Goal: Find contact information: Find contact information

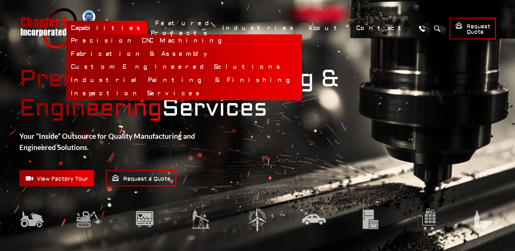
click at [234, 95] on link "Inspection Services" at bounding box center [184, 93] width 236 height 13
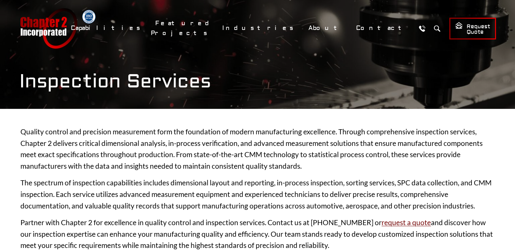
click at [215, 95] on div "Inspection Services" at bounding box center [258, 54] width 504 height 109
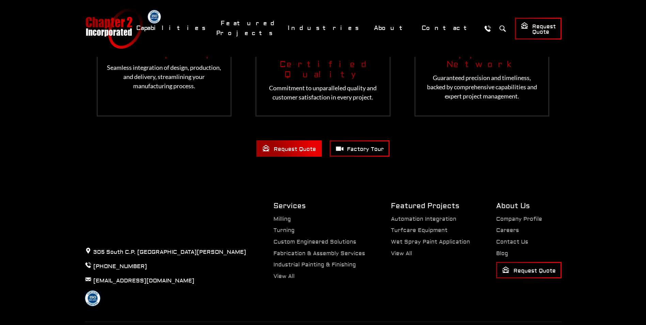
scroll to position [1985, 0]
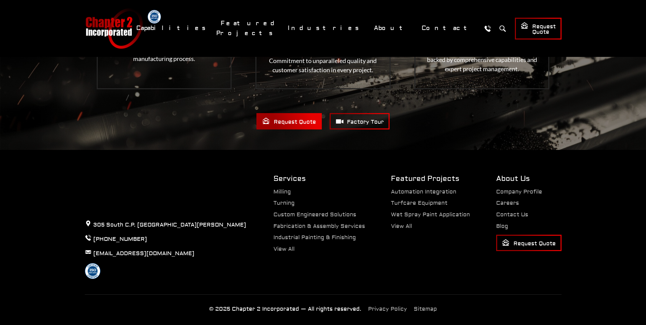
click at [515, 72] on img at bounding box center [323, 23] width 646 height 254
click at [515, 207] on ul "Company Profile Careers Contact Us Blog Request Quote" at bounding box center [528, 220] width 65 height 62
click at [515, 211] on link "Contact Us" at bounding box center [512, 214] width 32 height 7
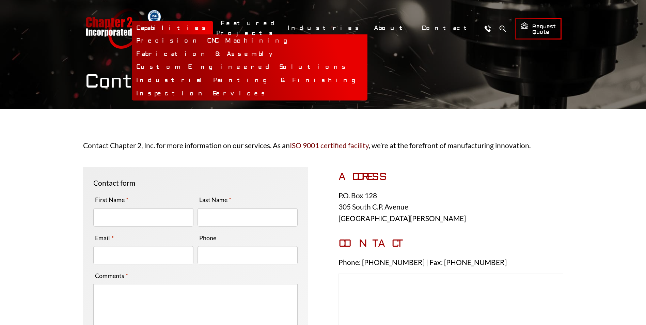
click at [213, 28] on link "Capabilities" at bounding box center [172, 28] width 81 height 15
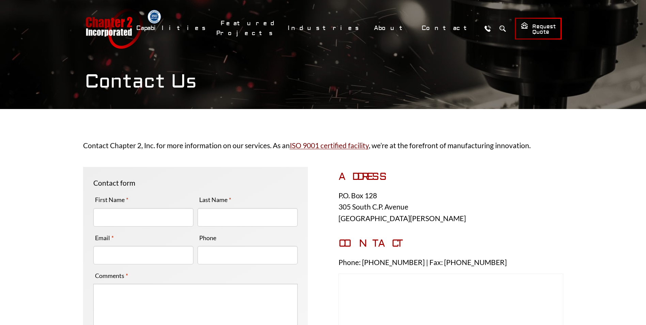
click at [115, 28] on link "Chapter 2 Incorporated" at bounding box center [114, 28] width 58 height 41
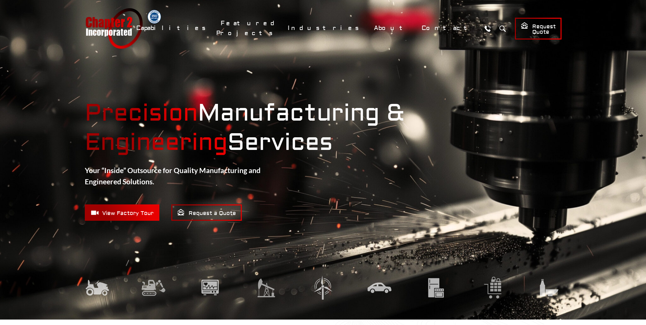
scroll to position [34, 0]
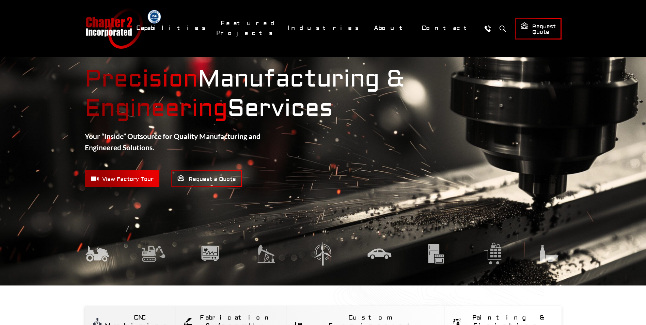
click at [138, 180] on span "View Factory Tour" at bounding box center [122, 178] width 63 height 9
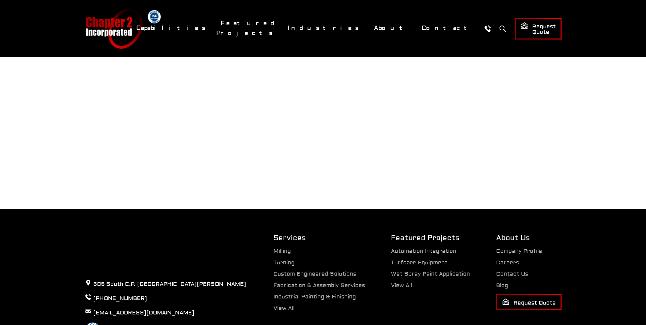
scroll to position [298, 0]
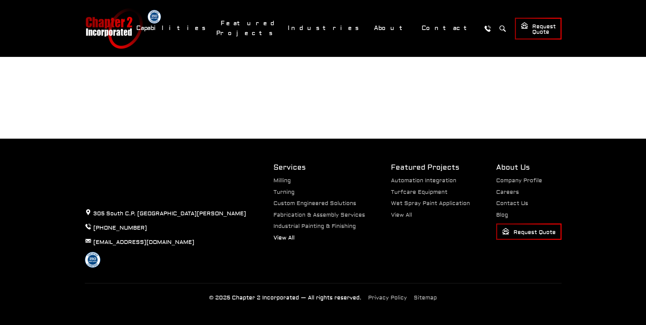
click at [281, 239] on link "View All" at bounding box center [283, 237] width 21 height 7
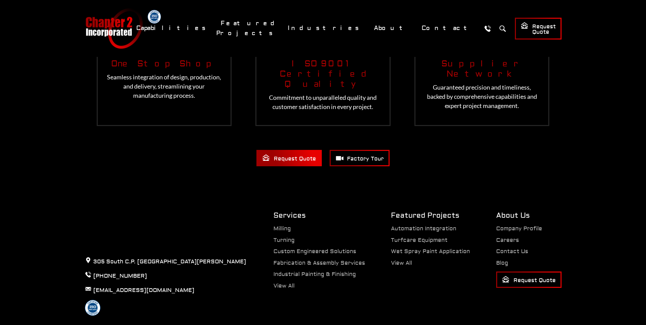
scroll to position [1693, 0]
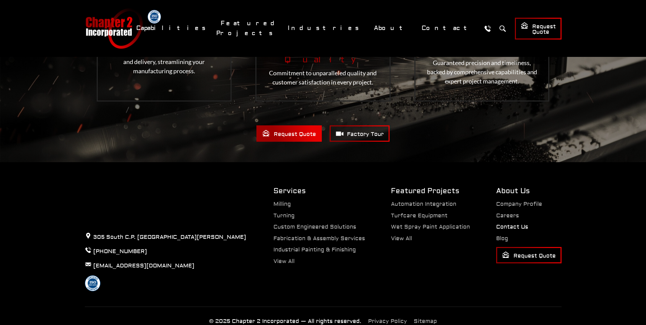
click at [512, 223] on link "Contact Us" at bounding box center [512, 226] width 32 height 7
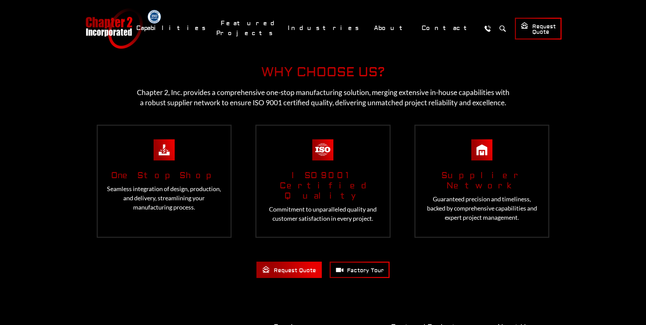
scroll to position [1871, 0]
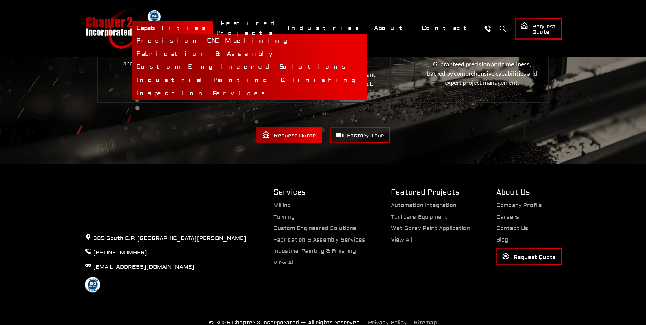
click at [213, 27] on link "Capabilities" at bounding box center [172, 28] width 81 height 15
click at [213, 28] on link "Capabilities" at bounding box center [172, 28] width 81 height 15
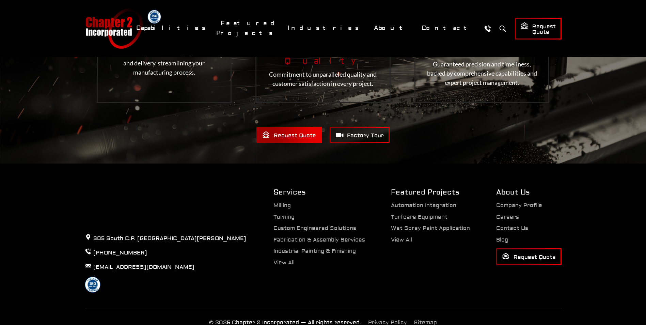
click at [115, 35] on link "Chapter 2 Incorporated" at bounding box center [114, 28] width 58 height 41
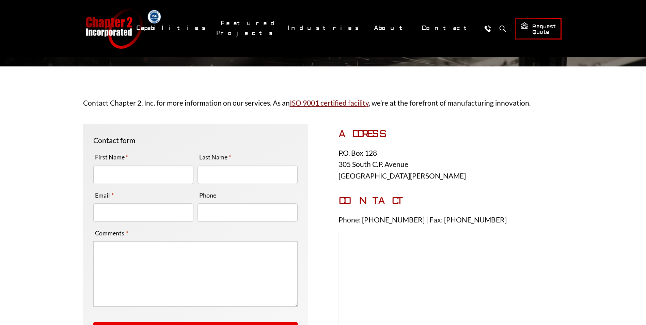
scroll to position [102, 0]
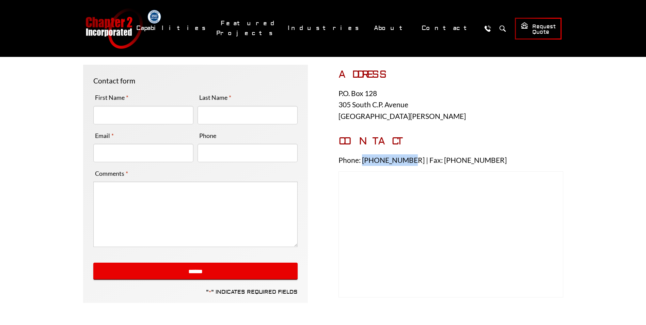
drag, startPoint x: 406, startPoint y: 160, endPoint x: 361, endPoint y: 160, distance: 44.6
click at [361, 160] on p "Phone: 920.648.8125 | Fax: 920.648.8298" at bounding box center [450, 160] width 225 height 12
copy p "920.648.8125"
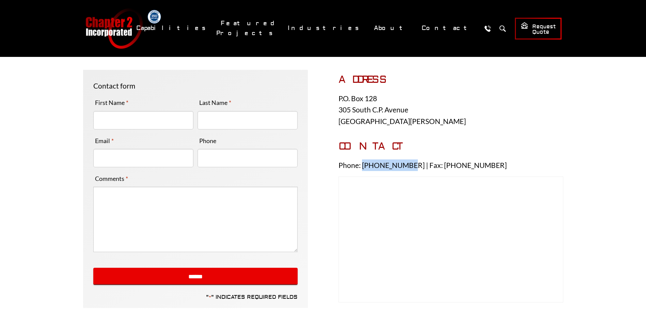
scroll to position [0, 0]
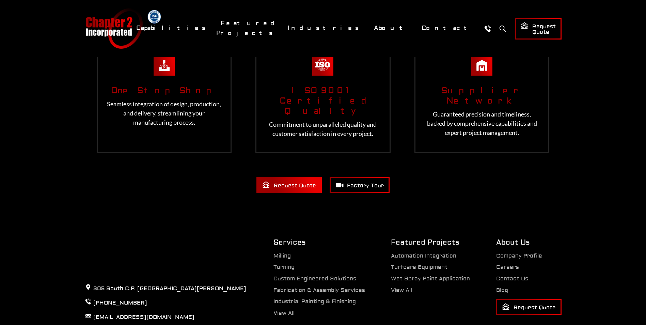
scroll to position [1421, 0]
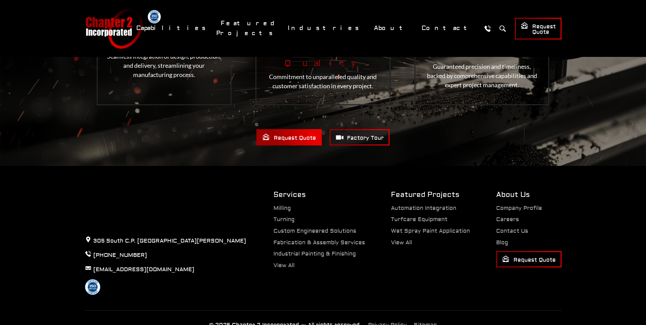
click at [575, 116] on div "Why Choose Us? Chapter 2, Inc. provides a comprehensive one-stop manufacturing …" at bounding box center [323, 39] width 504 height 213
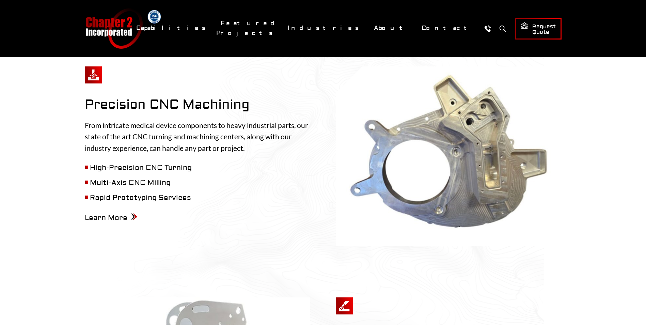
scroll to position [263, 0]
